Goal: Information Seeking & Learning: Check status

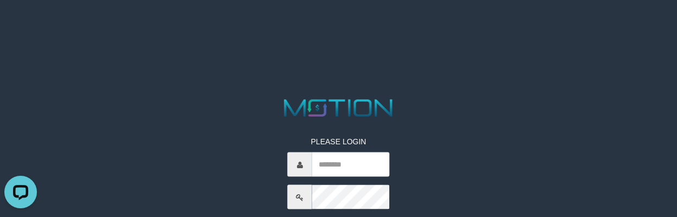
click at [433, 124] on div "PLEASE LOGIN ***** code © [DATE]-[DATE] dwg" at bounding box center [338, 193] width 355 height 193
click at [349, 170] on input "text" at bounding box center [351, 165] width 78 height 24
type input "*********"
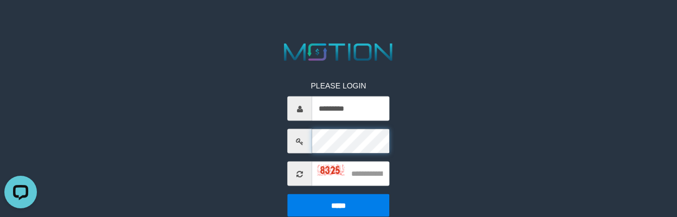
scroll to position [36, 0]
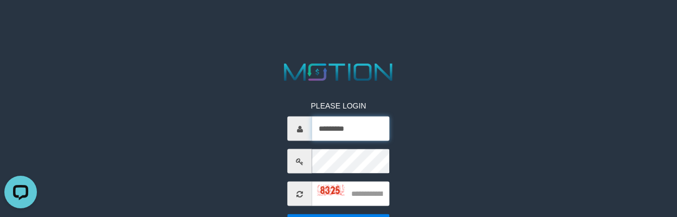
click at [348, 118] on input "*********" at bounding box center [351, 129] width 78 height 24
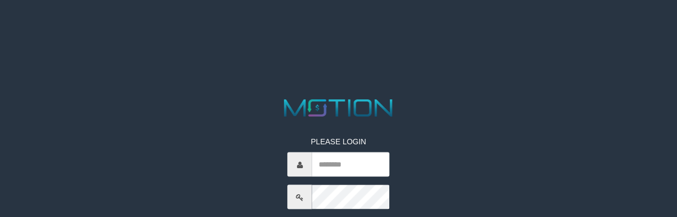
scroll to position [36, 0]
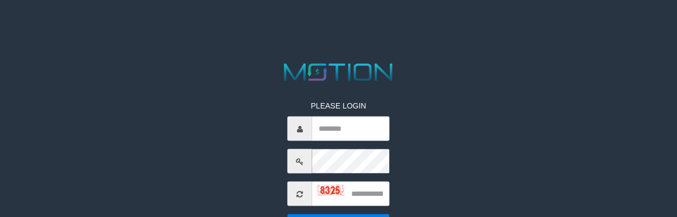
click at [326, 135] on input "text" at bounding box center [351, 129] width 78 height 24
type input "*********"
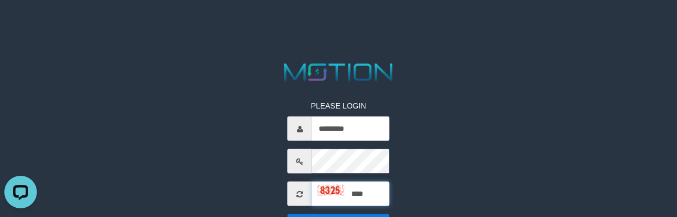
type input "****"
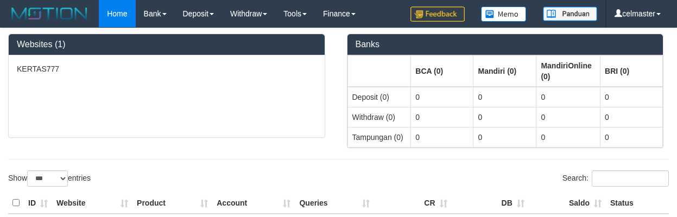
select select "***"
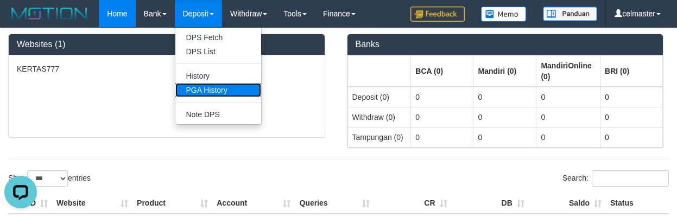
click at [212, 87] on link "PGA History" at bounding box center [218, 90] width 86 height 14
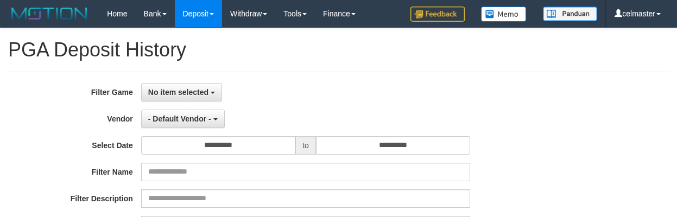
select select
select select "**"
drag, startPoint x: 179, startPoint y: 96, endPoint x: 175, endPoint y: 112, distance: 16.6
click at [178, 96] on span "No item selected" at bounding box center [178, 92] width 60 height 9
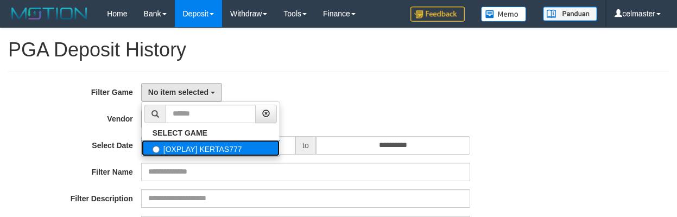
click at [176, 143] on label "[OXPLAY] KERTAS777" at bounding box center [211, 148] width 138 height 16
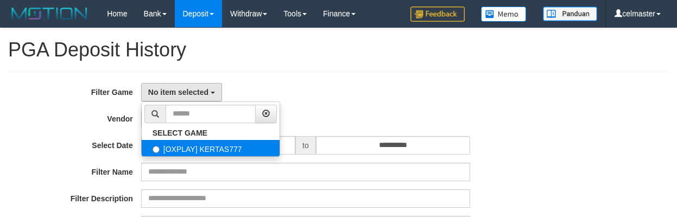
select select "****"
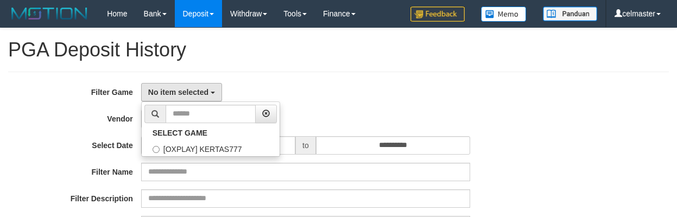
scroll to position [10, 0]
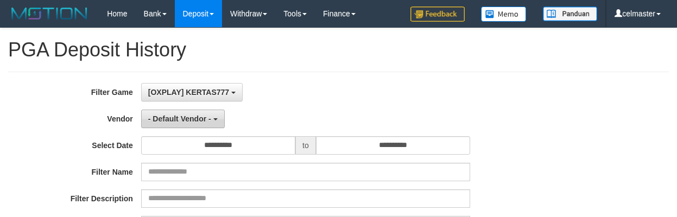
click at [186, 117] on span "- Default Vendor -" at bounding box center [179, 119] width 63 height 9
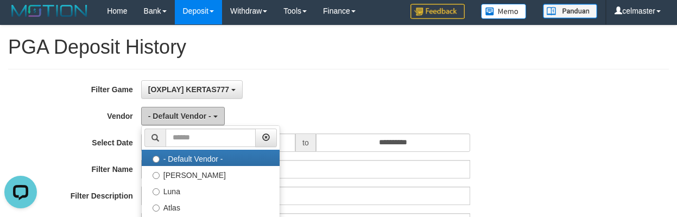
scroll to position [163, 0]
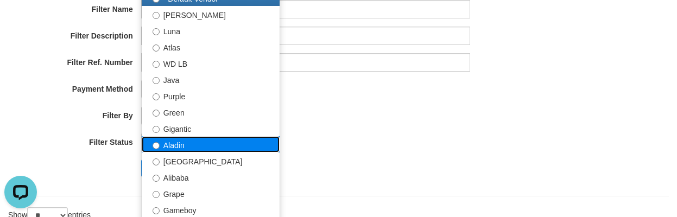
click at [225, 144] on label "Aladin" at bounding box center [211, 144] width 138 height 16
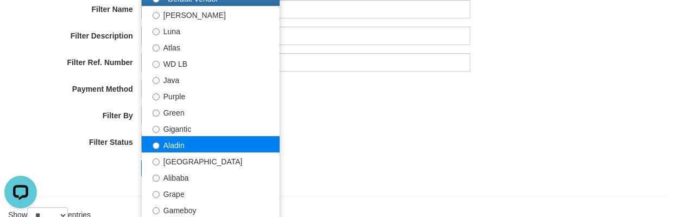
select select "**********"
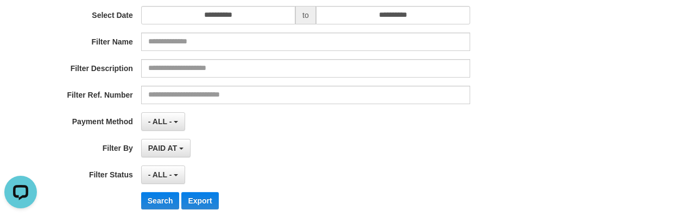
scroll to position [72, 0]
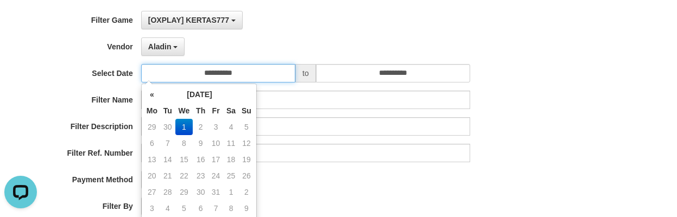
click at [201, 77] on input "**********" at bounding box center [218, 73] width 154 height 18
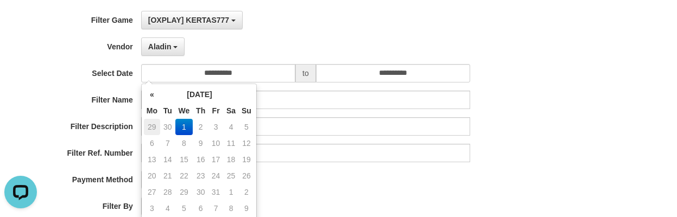
click at [144, 126] on td "29" at bounding box center [152, 127] width 16 height 16
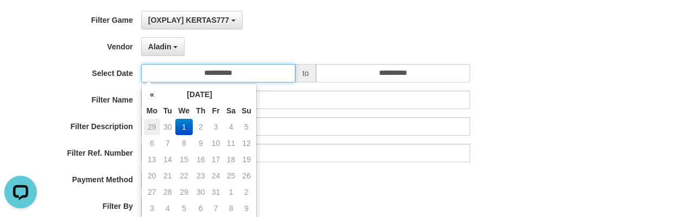
type input "**********"
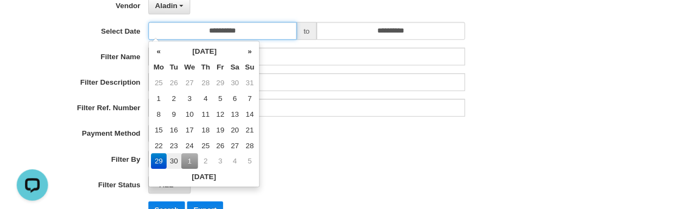
scroll to position [181, 0]
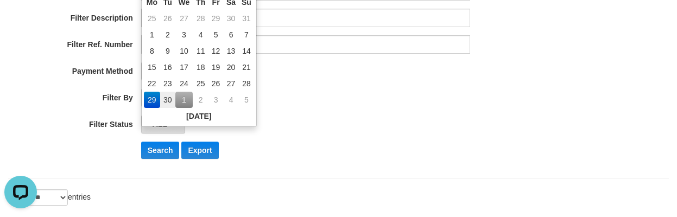
click at [327, 154] on div "Search Export" at bounding box center [352, 150] width 423 height 17
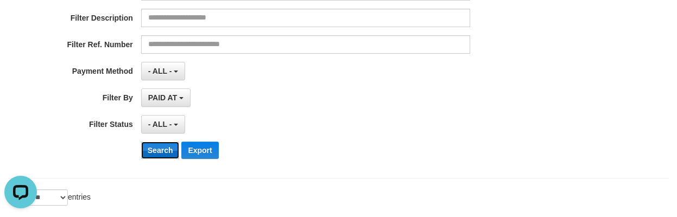
click at [150, 146] on button "Search" at bounding box center [160, 150] width 39 height 17
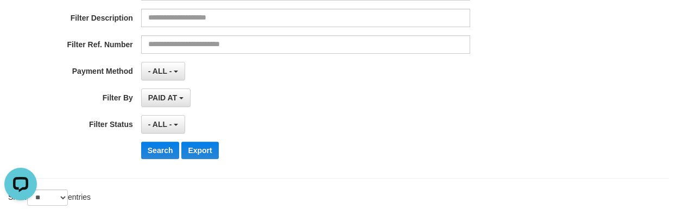
click at [399, 157] on div "Search Export" at bounding box center [352, 150] width 423 height 17
click at [382, 98] on div "PAID AT PAID AT CREATED AT" at bounding box center [305, 97] width 329 height 18
click at [383, 98] on div "PAID AT PAID AT CREATED AT" at bounding box center [305, 97] width 329 height 18
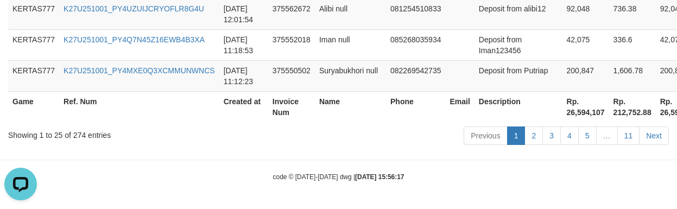
scroll to position [1334, 0]
click at [313, 110] on th "Invoice Num" at bounding box center [291, 106] width 47 height 31
click at [287, 139] on div "Previous 1 2 3 4 5 … 11 Next" at bounding box center [479, 136] width 395 height 23
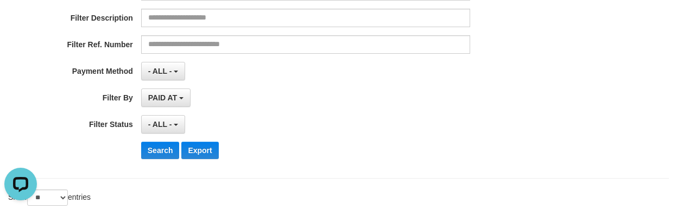
scroll to position [308, 0]
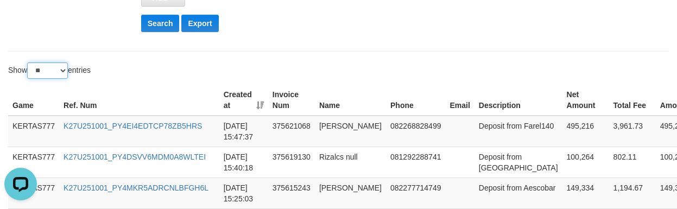
click at [48, 67] on select "** ** ** ***" at bounding box center [47, 70] width 41 height 16
select select "**"
click at [29, 62] on select "** ** ** ***" at bounding box center [47, 70] width 41 height 16
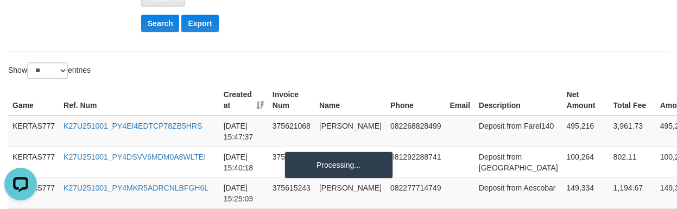
click at [251, 68] on div "Show ** ** ** *** entries" at bounding box center [169, 71] width 322 height 19
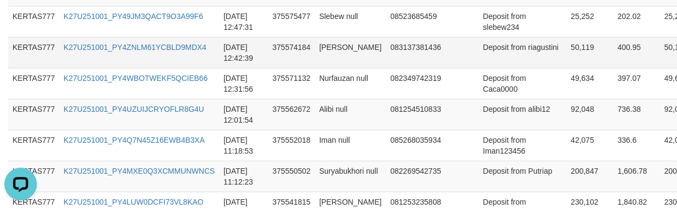
scroll to position [988, 0]
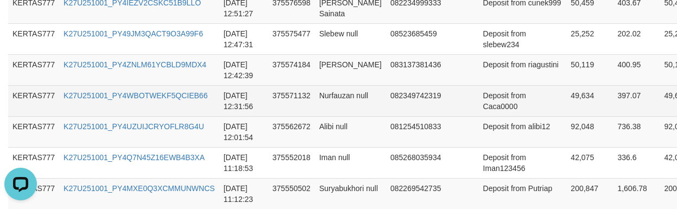
click at [387, 91] on td "082349742319" at bounding box center [418, 100] width 64 height 31
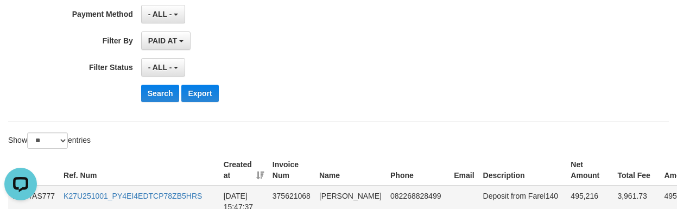
scroll to position [344, 0]
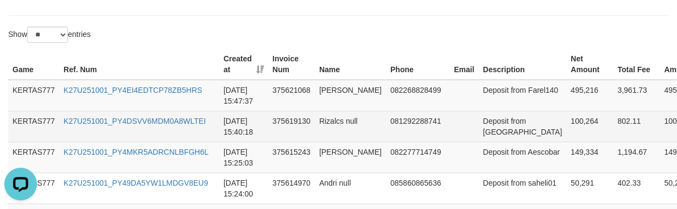
click at [345, 136] on td "Rizalcs null" at bounding box center [350, 126] width 71 height 31
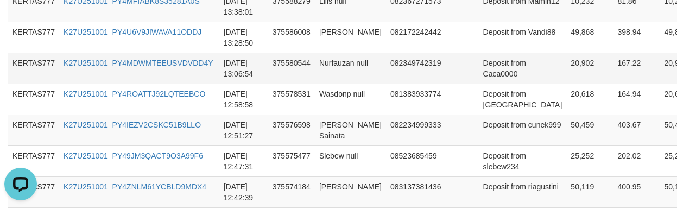
scroll to position [860, 0]
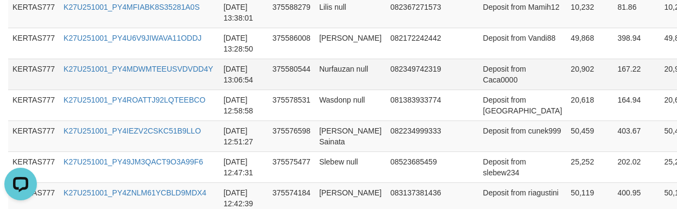
click at [450, 87] on td at bounding box center [464, 74] width 29 height 31
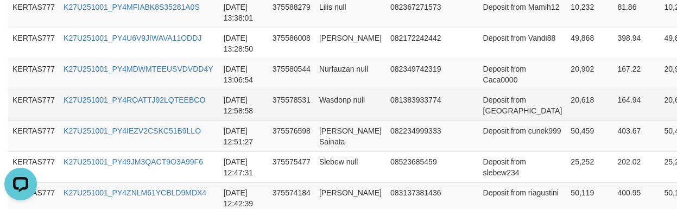
scroll to position [841, 0]
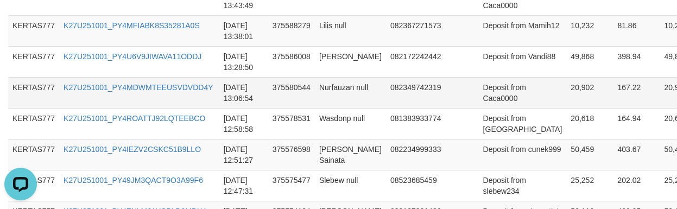
click at [450, 81] on td at bounding box center [464, 92] width 29 height 31
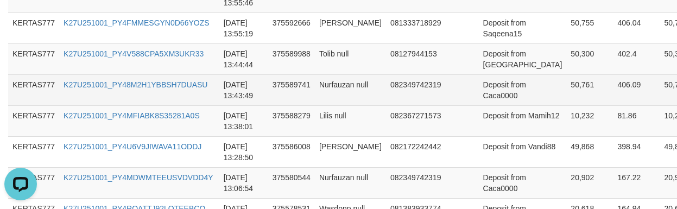
scroll to position [733, 0]
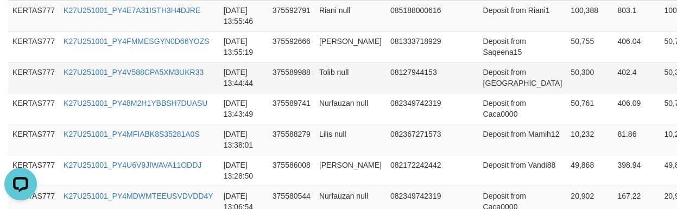
click at [429, 90] on td "08127944153" at bounding box center [418, 77] width 64 height 31
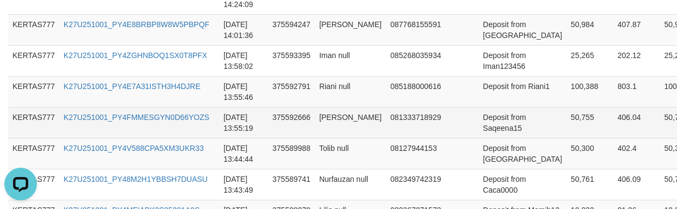
scroll to position [661, 0]
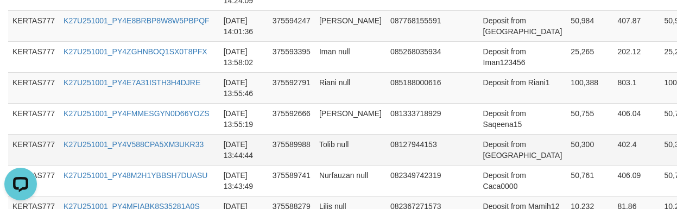
drag, startPoint x: 304, startPoint y: 67, endPoint x: 339, endPoint y: 148, distance: 88.0
click at [306, 67] on td "375593395" at bounding box center [291, 56] width 47 height 31
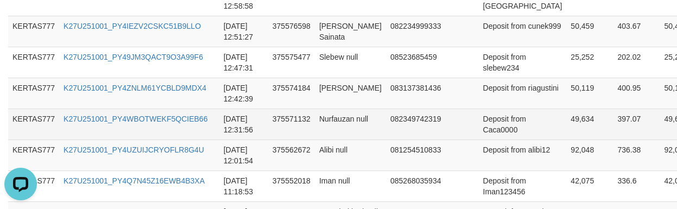
scroll to position [932, 0]
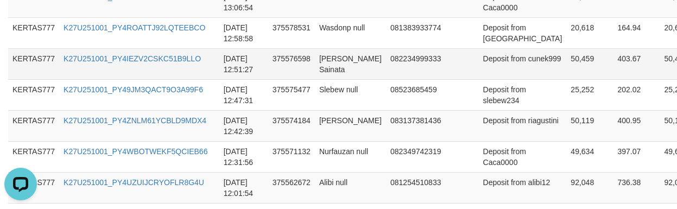
click at [450, 59] on td at bounding box center [464, 63] width 29 height 31
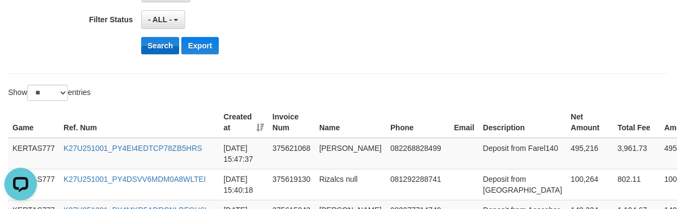
scroll to position [282, 0]
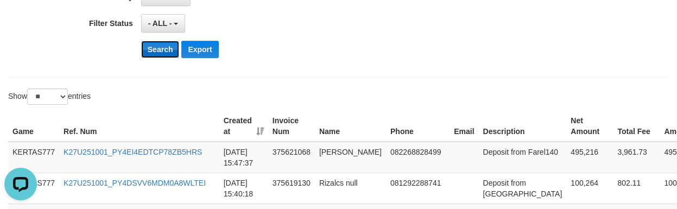
click at [155, 51] on button "Search" at bounding box center [160, 49] width 39 height 17
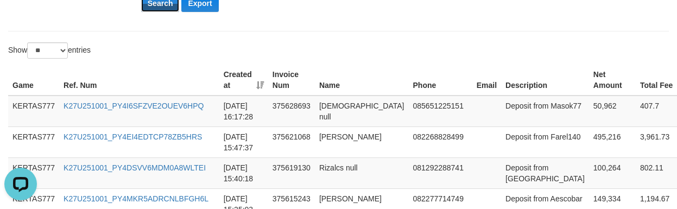
scroll to position [336, 0]
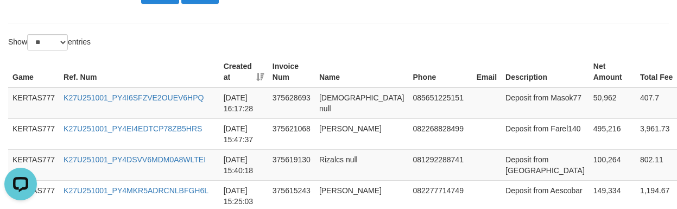
click at [409, 72] on th "Phone" at bounding box center [441, 71] width 64 height 31
click at [211, 100] on td "K27U251001_PY4I6SFZVE2OUEV6HPQ" at bounding box center [139, 102] width 160 height 31
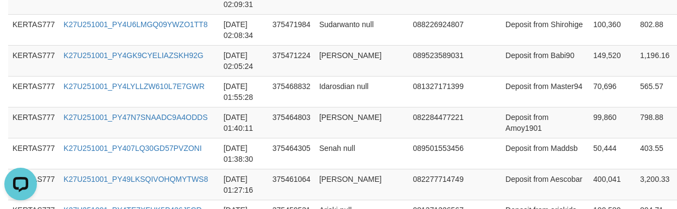
scroll to position [1879, 0]
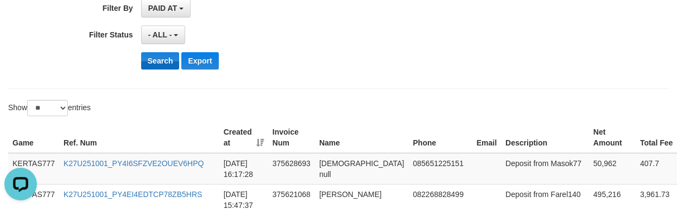
scroll to position [271, 0]
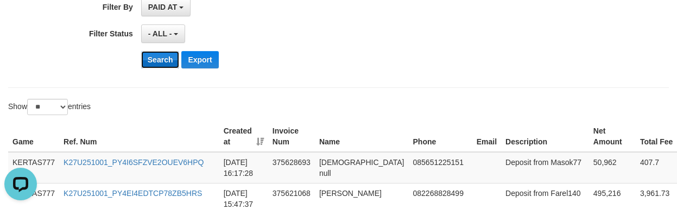
click at [154, 59] on button "Search" at bounding box center [160, 59] width 39 height 17
click at [286, 100] on div "Show ** ** ** *** entries" at bounding box center [169, 108] width 322 height 19
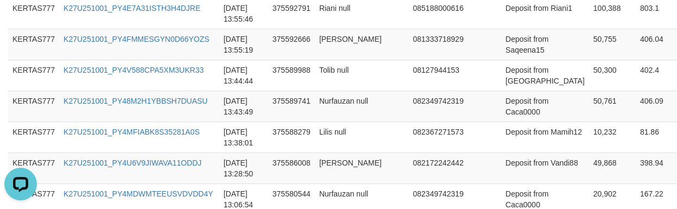
scroll to position [1879, 0]
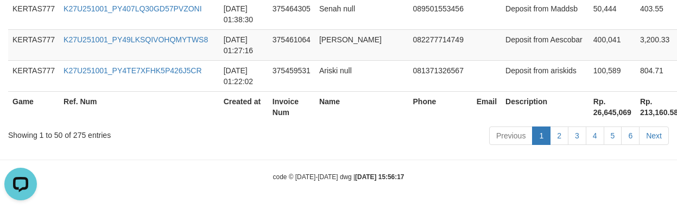
click at [451, 145] on div "Previous 1 2 3 4 5 6 Next" at bounding box center [479, 136] width 378 height 23
click at [589, 113] on th "Rp. 26,645,069" at bounding box center [612, 106] width 47 height 31
copy th ","
click at [589, 108] on th "Rp. 26,645,069" at bounding box center [612, 106] width 47 height 31
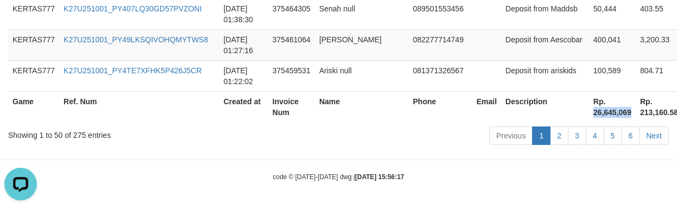
click at [589, 108] on th "Rp. 26,645,069" at bounding box center [612, 106] width 47 height 31
copy th "26,645,069"
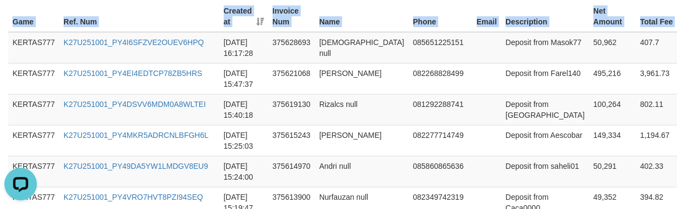
scroll to position [0, 0]
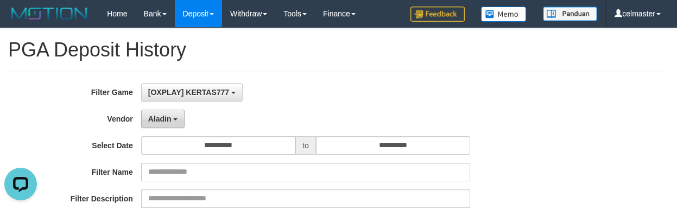
click at [182, 116] on button "Aladin" at bounding box center [163, 119] width 44 height 18
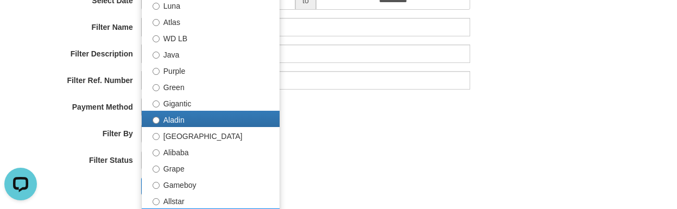
scroll to position [126, 0]
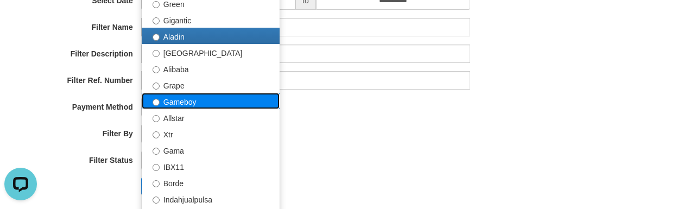
click at [186, 98] on label "Gameboy" at bounding box center [211, 101] width 138 height 16
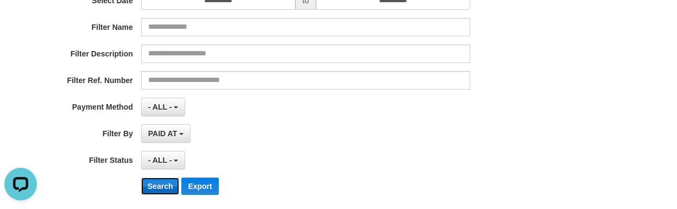
click at [155, 179] on button "Search" at bounding box center [160, 186] width 39 height 17
click at [377, 98] on div "- ALL - SELECT ALL - ALL - SELECT PAYMENT METHOD Mandiri BNI OVO CIMB BRI MAYBA…" at bounding box center [305, 107] width 329 height 18
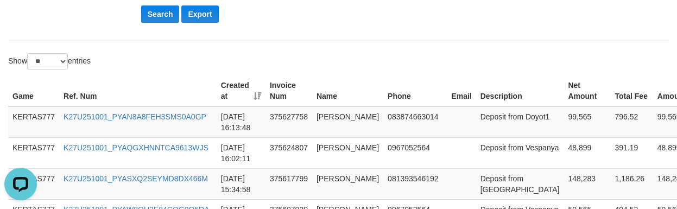
scroll to position [300, 0]
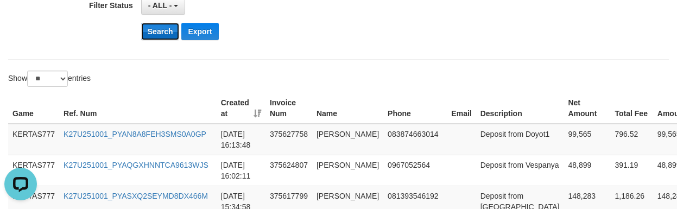
click at [161, 33] on button "Search" at bounding box center [160, 31] width 39 height 17
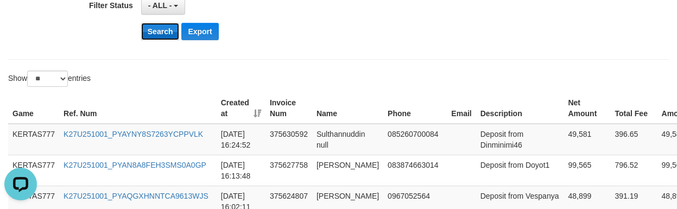
click at [155, 28] on button "Search" at bounding box center [160, 31] width 39 height 17
click at [158, 33] on button "Search" at bounding box center [160, 31] width 39 height 17
click at [299, 93] on th "Invoice Num" at bounding box center [288, 108] width 47 height 31
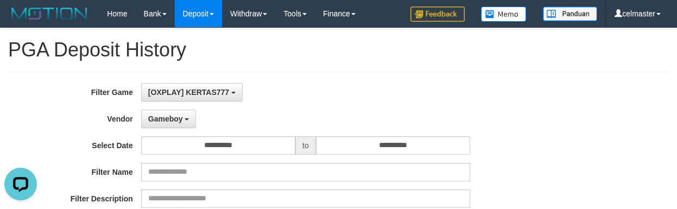
click at [172, 122] on span "Gameboy" at bounding box center [165, 119] width 35 height 9
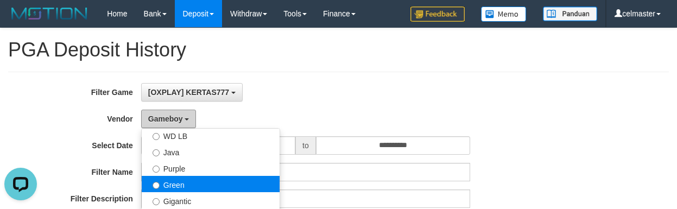
scroll to position [126, 0]
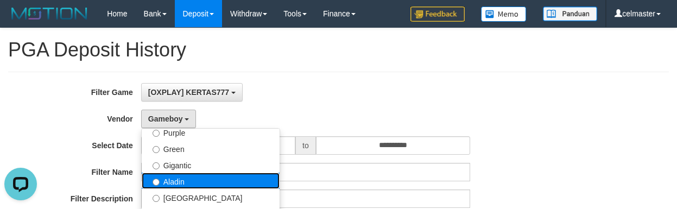
click at [224, 180] on label "Aladin" at bounding box center [211, 181] width 138 height 16
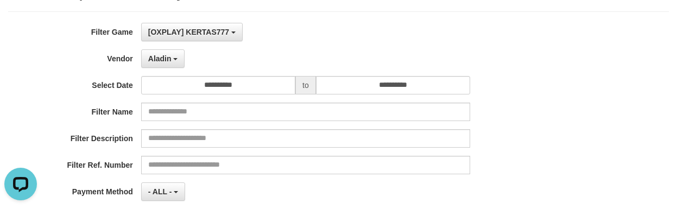
scroll to position [145, 0]
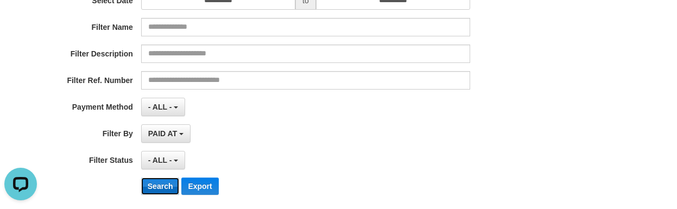
click at [163, 181] on button "Search" at bounding box center [160, 186] width 39 height 17
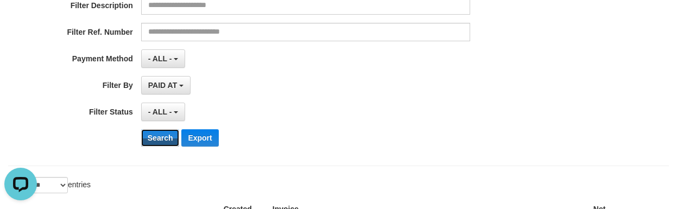
scroll to position [289, 0]
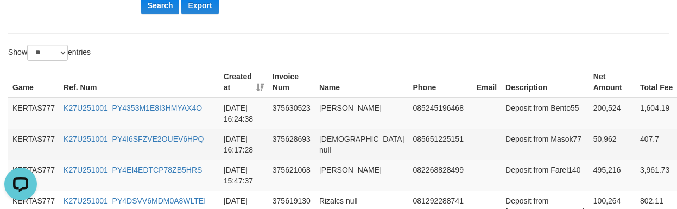
click at [256, 135] on td "2025-10-01 16:17:28" at bounding box center [243, 144] width 49 height 31
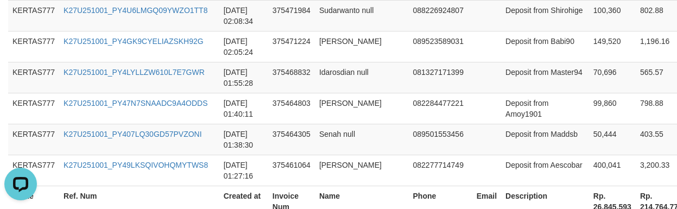
scroll to position [1879, 0]
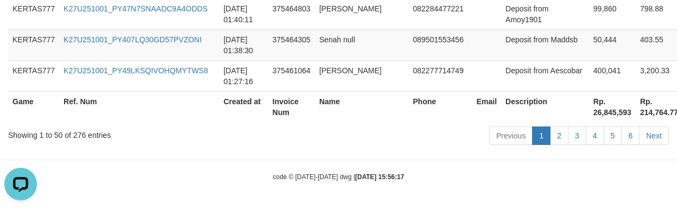
click at [589, 115] on th "Rp. 26,845,593" at bounding box center [612, 106] width 47 height 31
copy th "26,845,593"
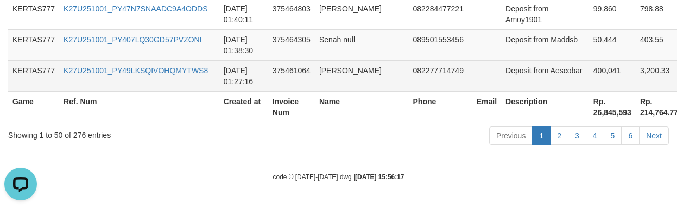
click at [472, 81] on td at bounding box center [486, 75] width 29 height 31
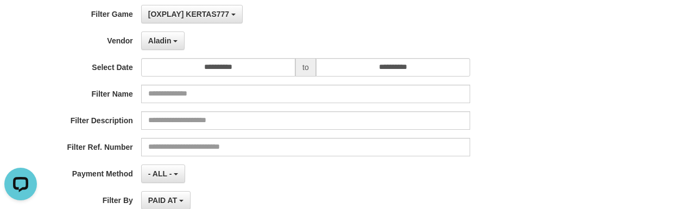
scroll to position [0, 0]
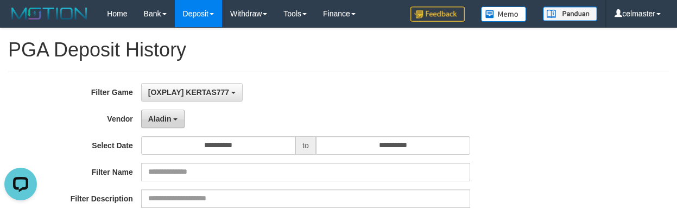
click at [179, 118] on button "Aladin" at bounding box center [163, 119] width 44 height 18
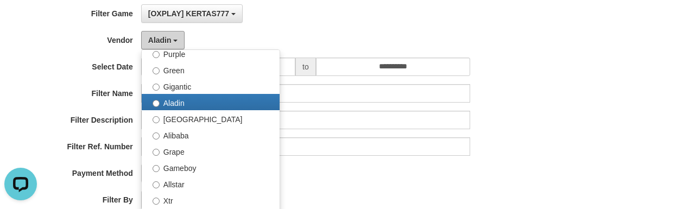
scroll to position [181, 0]
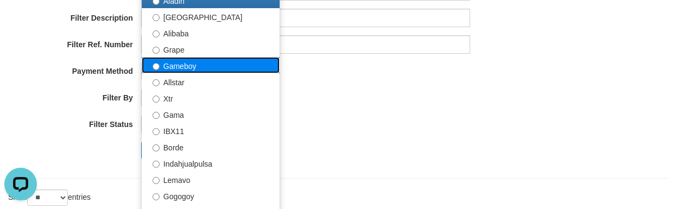
click at [188, 66] on label "Gameboy" at bounding box center [211, 65] width 138 height 16
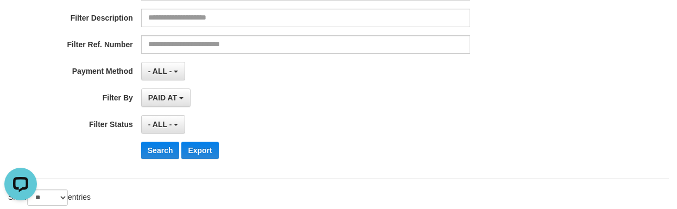
click at [146, 139] on div "**********" at bounding box center [282, 34] width 564 height 265
click at [157, 153] on button "Search" at bounding box center [160, 150] width 39 height 17
click at [416, 128] on div "- ALL - SELECT ALL - ALL - SELECT STATUS PENDING/UNPAID PAID CANCELED EXPIRED" at bounding box center [305, 124] width 329 height 18
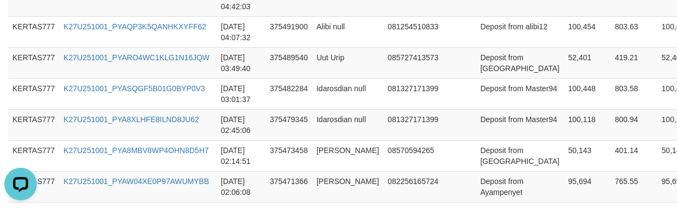
scroll to position [1879, 0]
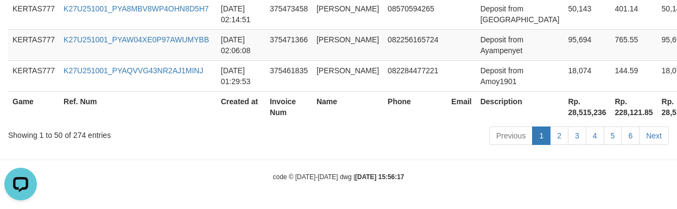
click at [564, 115] on th "Rp. 28,515,236" at bounding box center [587, 106] width 47 height 31
copy th "28,515,236"
click at [447, 97] on th "Email" at bounding box center [461, 106] width 29 height 31
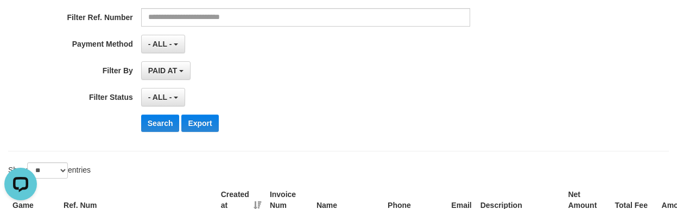
scroll to position [271, 0]
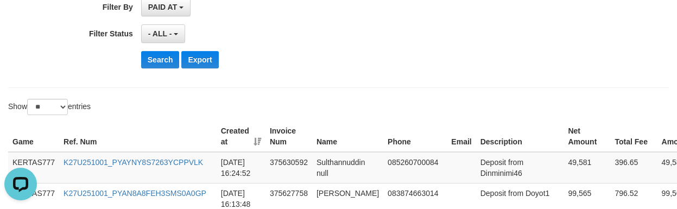
click at [430, 147] on th "Phone" at bounding box center [415, 136] width 64 height 31
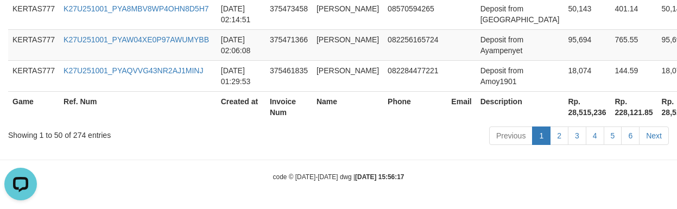
click at [564, 120] on th "Rp. 28,515,236" at bounding box center [587, 106] width 47 height 31
copy th "28,515,236"
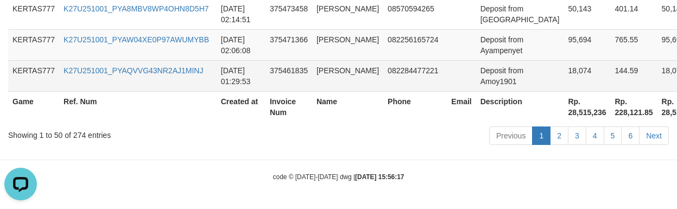
click at [383, 67] on td "082284477221" at bounding box center [415, 75] width 64 height 31
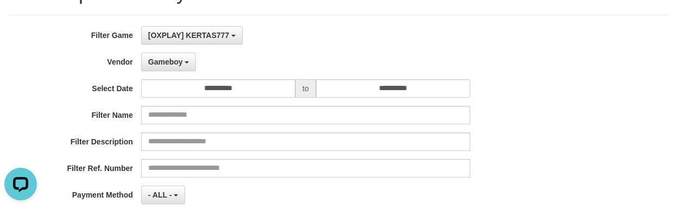
scroll to position [0, 0]
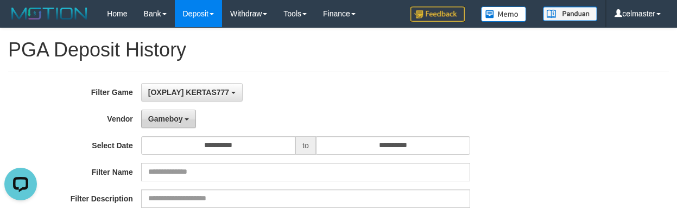
click at [145, 117] on button "Gameboy" at bounding box center [168, 119] width 55 height 18
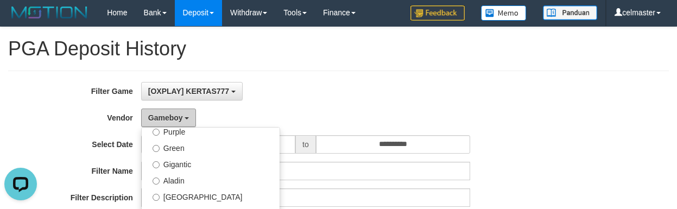
scroll to position [163, 0]
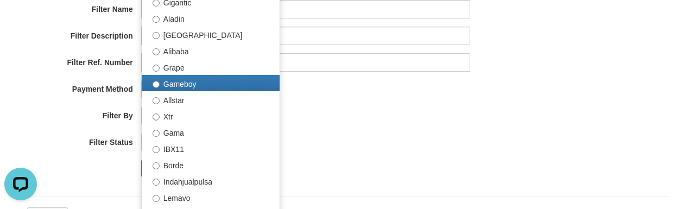
click at [403, 80] on div "- ALL - SELECT ALL - ALL - SELECT PAYMENT METHOD Mandiri BNI OVO CIMB BRI MAYBA…" at bounding box center [305, 89] width 329 height 18
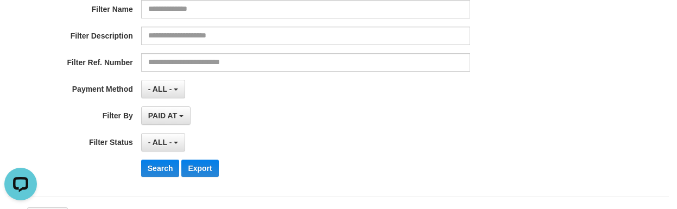
scroll to position [1879, 0]
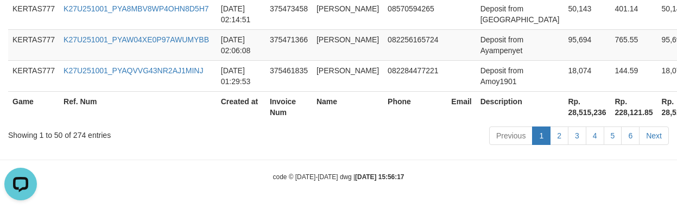
click at [309, 140] on div "Previous 1 2 3 4 5 6 Next" at bounding box center [479, 136] width 378 height 23
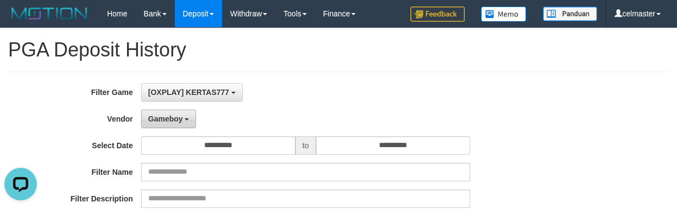
click at [166, 119] on span "Gameboy" at bounding box center [165, 119] width 35 height 9
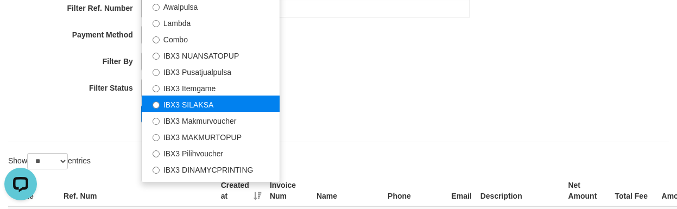
scroll to position [405, 0]
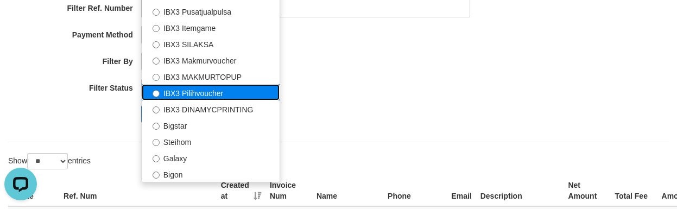
click at [196, 90] on label "IBX3 Pilihvoucher" at bounding box center [211, 92] width 138 height 16
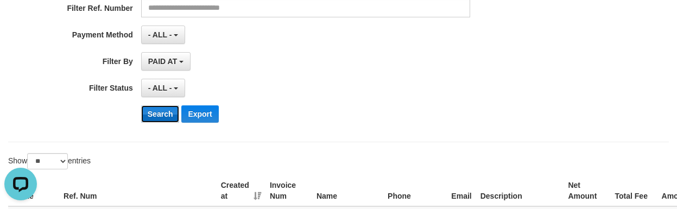
click at [151, 108] on button "Search" at bounding box center [160, 113] width 39 height 17
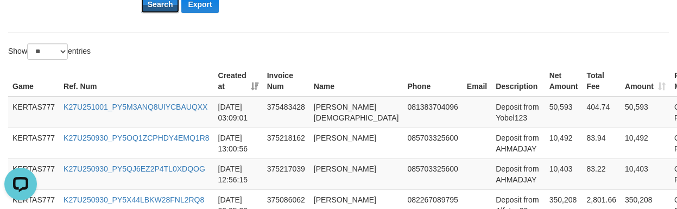
scroll to position [326, 0]
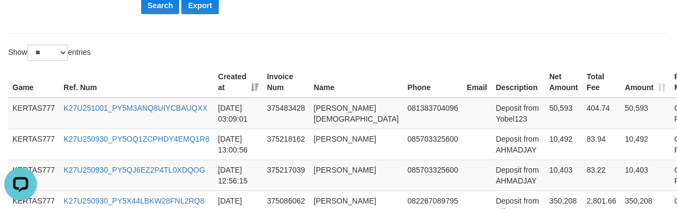
click at [406, 77] on th "Phone" at bounding box center [432, 82] width 59 height 31
click at [252, 59] on div "Show ** ** ** *** entries" at bounding box center [169, 54] width 322 height 19
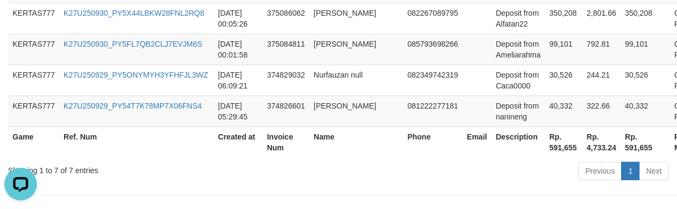
scroll to position [549, 0]
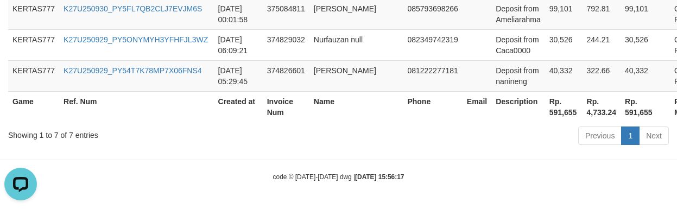
click at [545, 119] on th "Rp. 591,655" at bounding box center [563, 106] width 37 height 31
copy th "591,655"
click at [403, 74] on td "081222277181" at bounding box center [432, 75] width 59 height 31
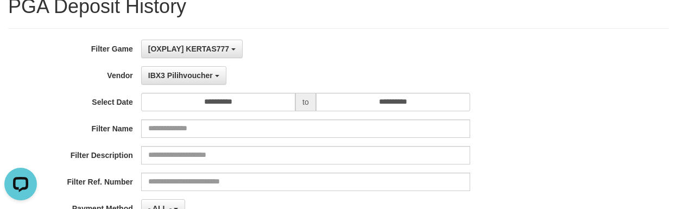
scroll to position [0, 0]
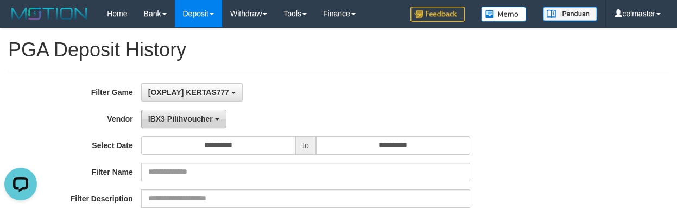
click at [160, 120] on span "IBX3 Pilihvoucher" at bounding box center [180, 119] width 65 height 9
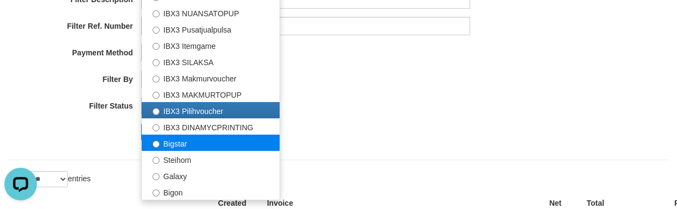
scroll to position [217, 0]
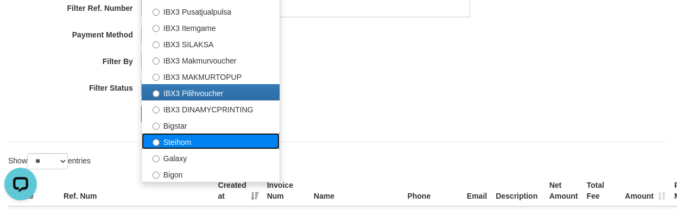
click at [179, 144] on label "Steihom" at bounding box center [211, 141] width 138 height 16
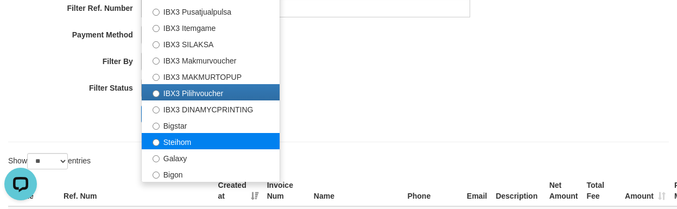
select select "**********"
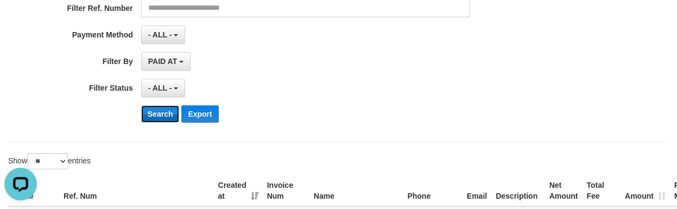
click at [149, 115] on button "Search" at bounding box center [160, 113] width 39 height 17
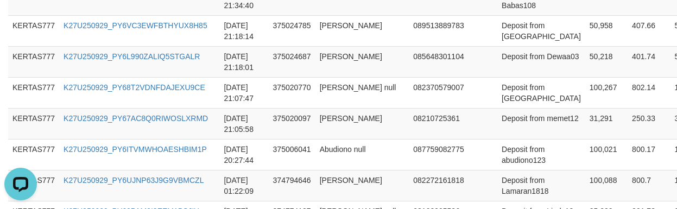
scroll to position [1663, 0]
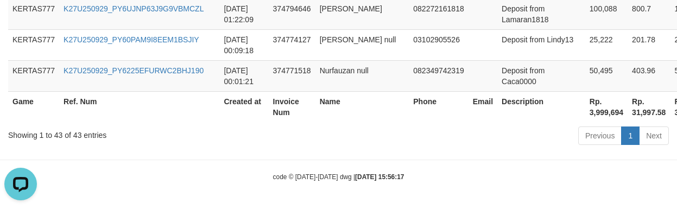
click at [585, 116] on th "Rp. 3,999,694" at bounding box center [606, 106] width 42 height 31
click at [409, 85] on td "082349742319" at bounding box center [438, 75] width 59 height 31
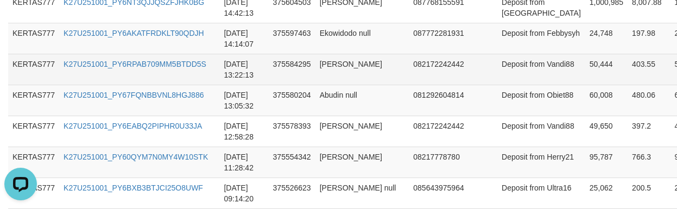
scroll to position [445, 0]
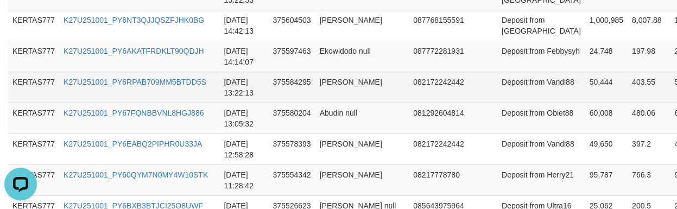
click at [469, 86] on td at bounding box center [483, 87] width 29 height 31
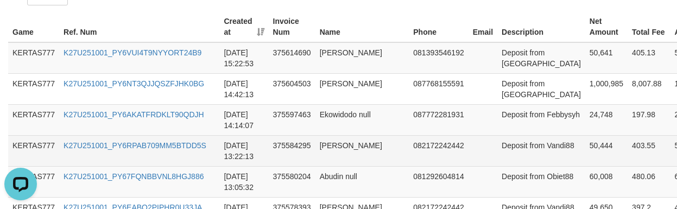
scroll to position [372, 0]
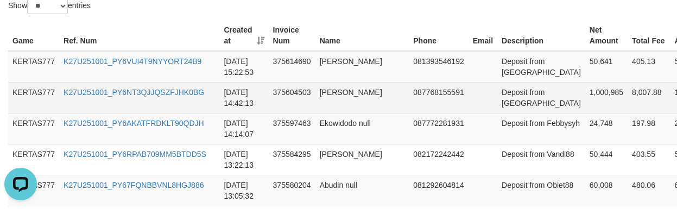
click at [497, 85] on td "Deposit from Anugra" at bounding box center [541, 97] width 88 height 31
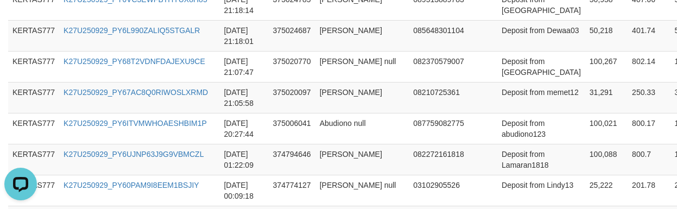
scroll to position [1663, 0]
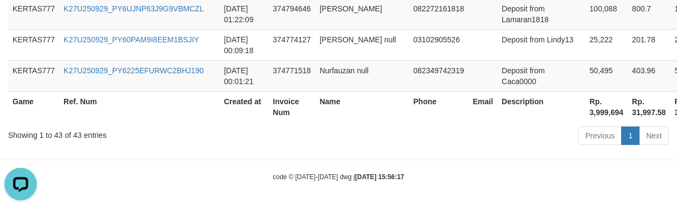
click at [585, 106] on th "Rp. 3,999,694" at bounding box center [606, 106] width 42 height 31
click at [585, 116] on th "Rp. 3,999,694" at bounding box center [606, 106] width 42 height 31
copy th "3,999,694"
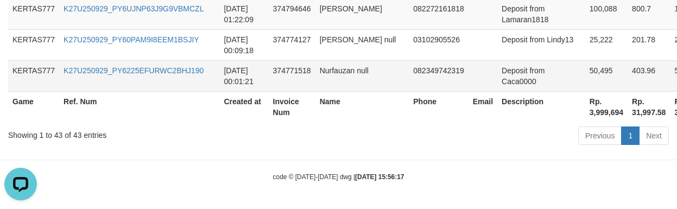
click at [503, 70] on td "Deposit from Caca0000" at bounding box center [541, 75] width 88 height 31
